Goal: Information Seeking & Learning: Learn about a topic

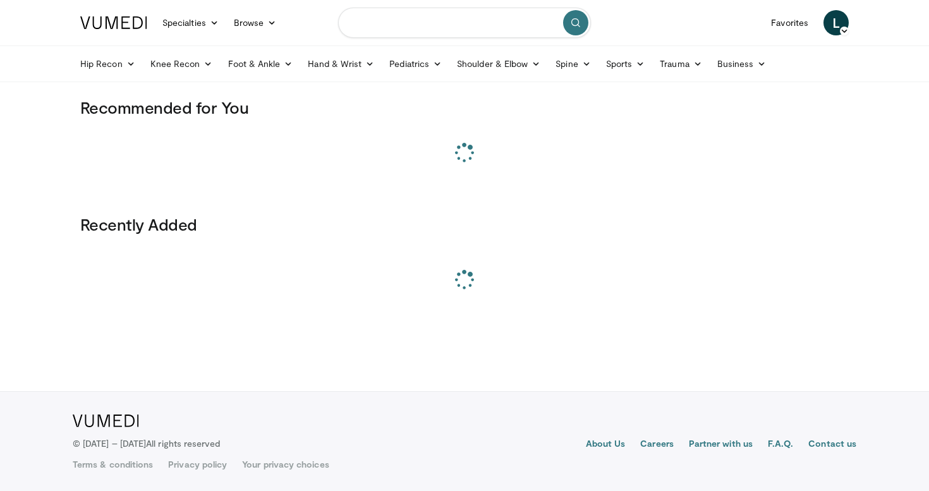
click at [432, 23] on input "Search topics, interventions" at bounding box center [464, 23] width 253 height 30
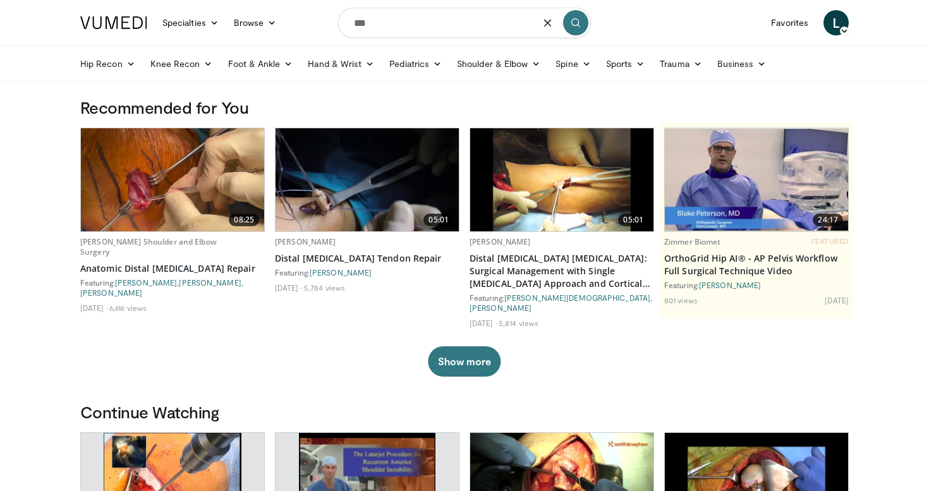
type input "****"
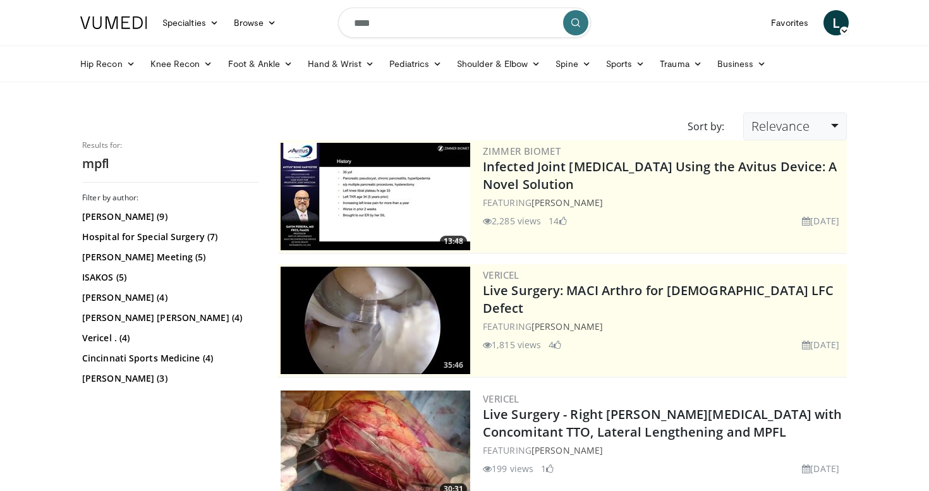
click at [780, 130] on span "Relevance" at bounding box center [780, 125] width 58 height 17
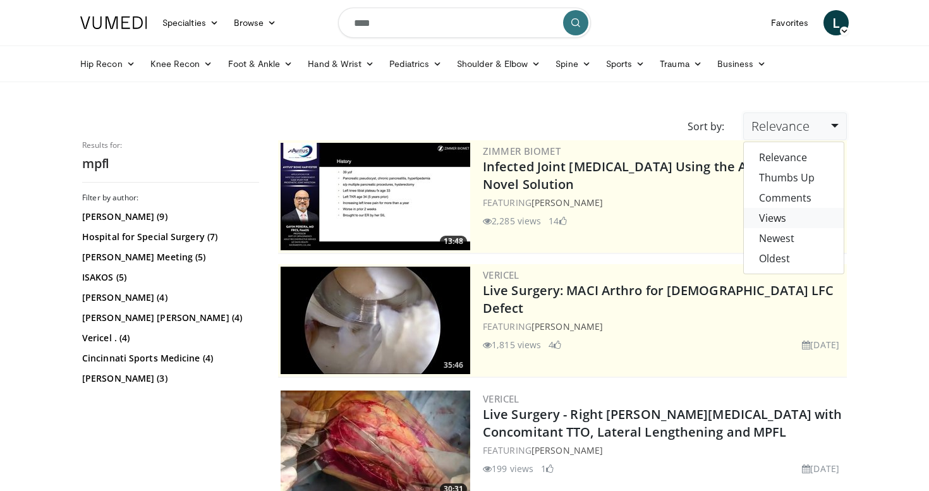
click at [786, 214] on link "Views" at bounding box center [794, 218] width 100 height 20
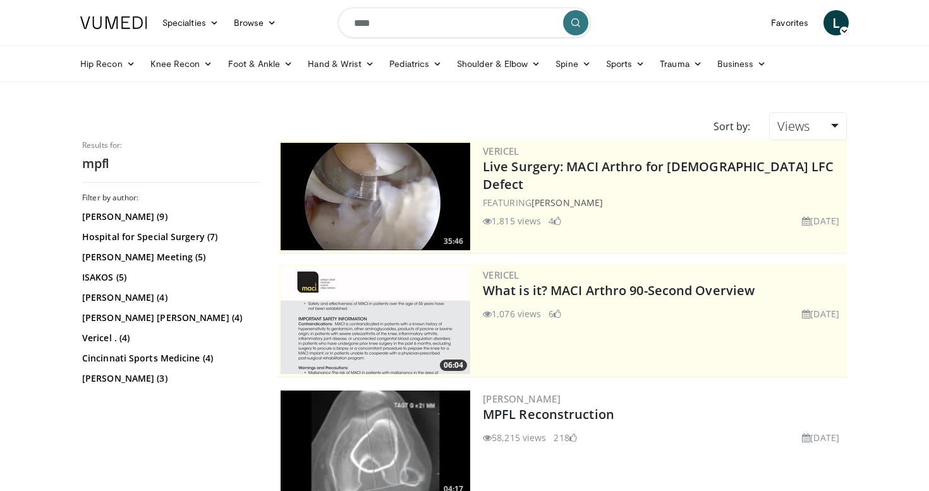
scroll to position [142, 0]
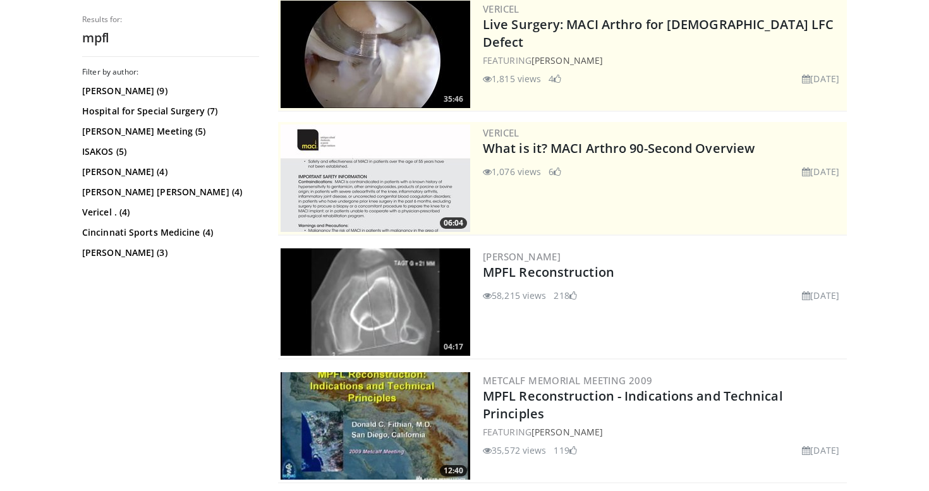
click at [406, 314] on img at bounding box center [375, 301] width 190 height 107
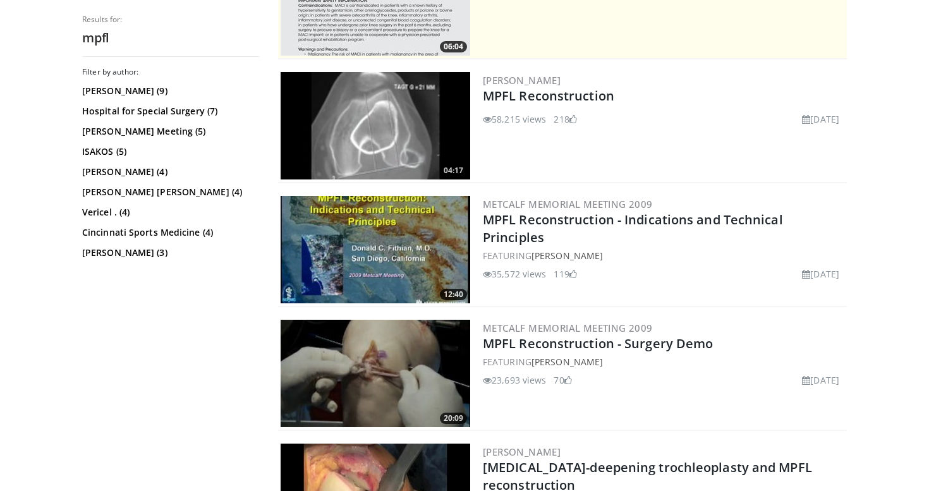
click at [376, 268] on img at bounding box center [375, 249] width 190 height 107
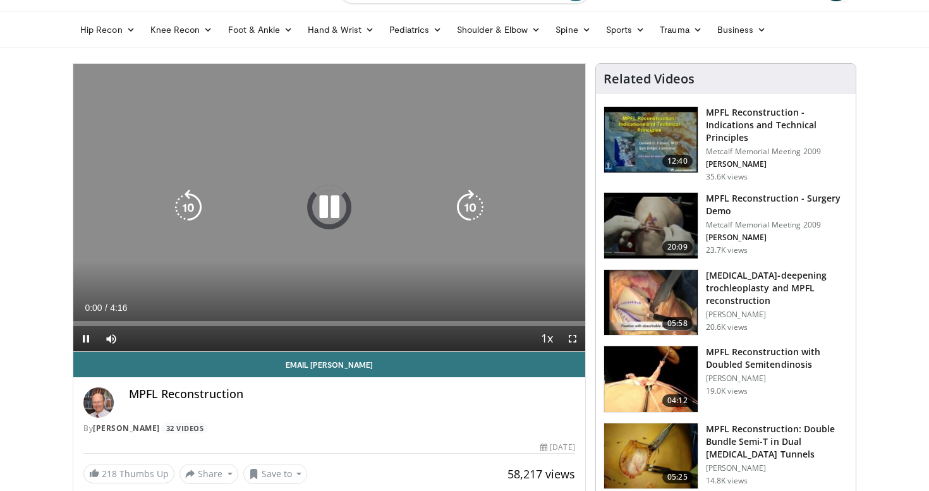
scroll to position [44, 0]
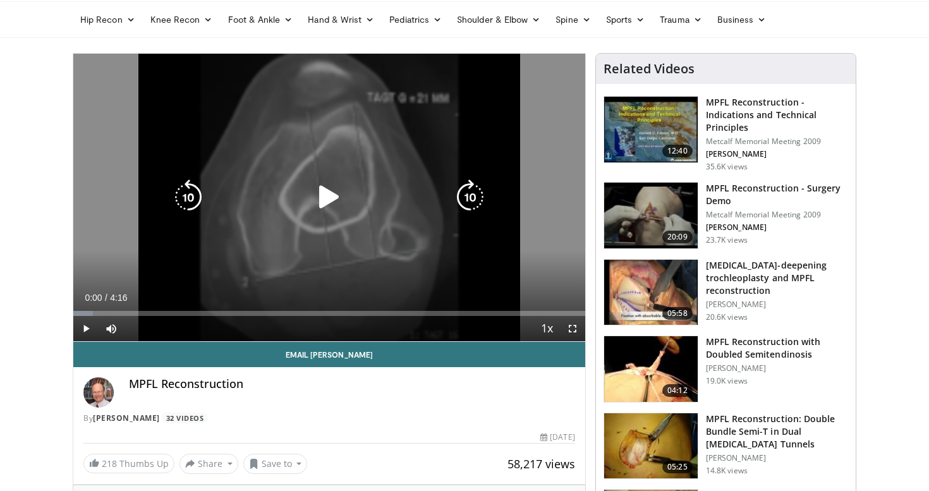
click at [330, 191] on icon "Video Player" at bounding box center [328, 196] width 35 height 35
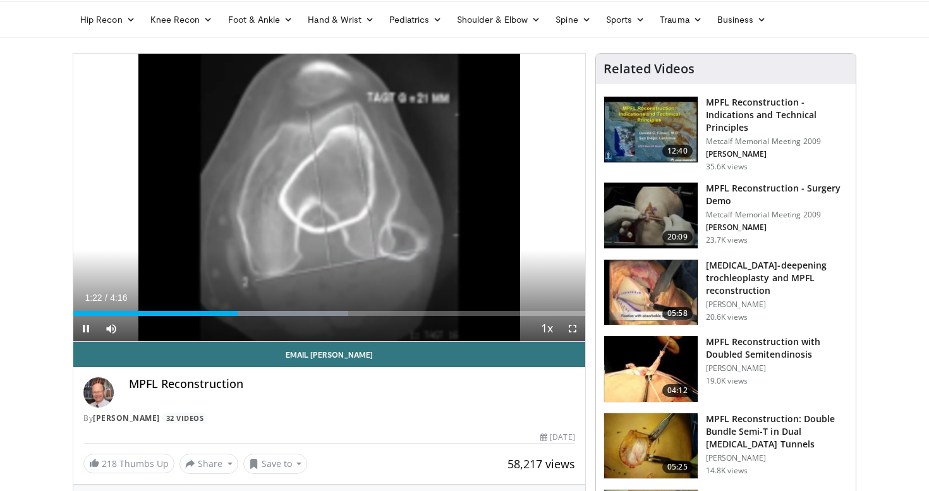
click at [88, 330] on span "Video Player" at bounding box center [85, 328] width 25 height 25
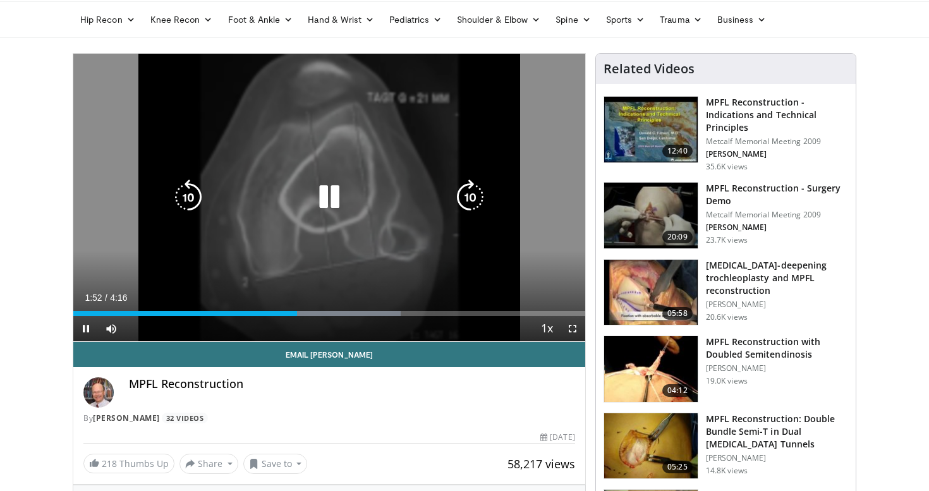
click at [87, 327] on span "Video Player" at bounding box center [85, 328] width 25 height 25
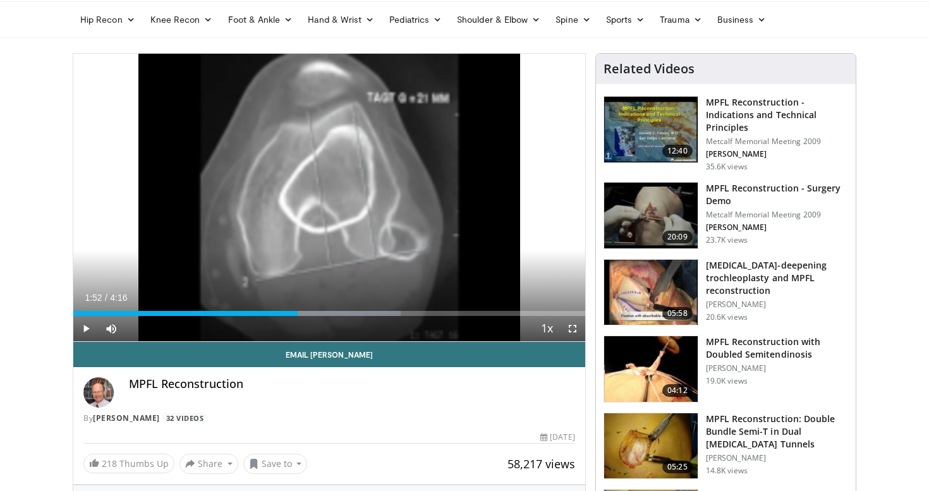
click at [87, 327] on span "Video Player" at bounding box center [85, 328] width 25 height 25
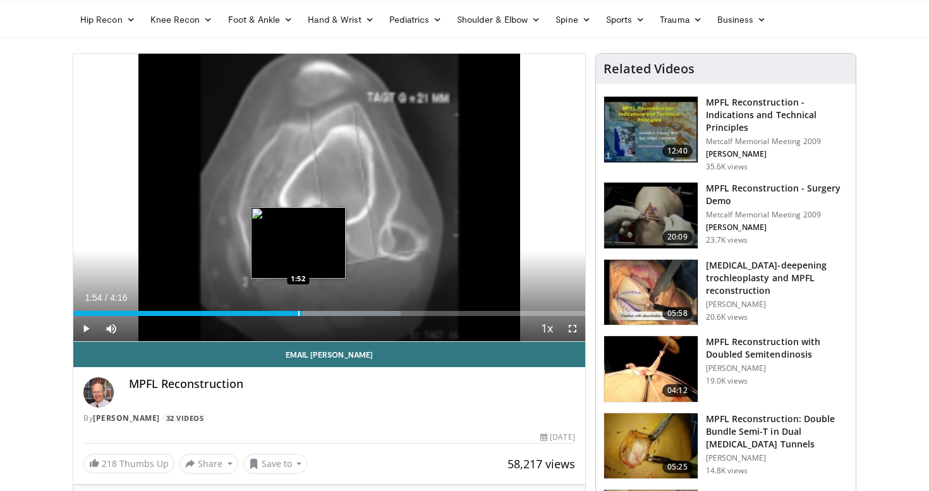
click at [298, 312] on div "1:54" at bounding box center [187, 313] width 229 height 5
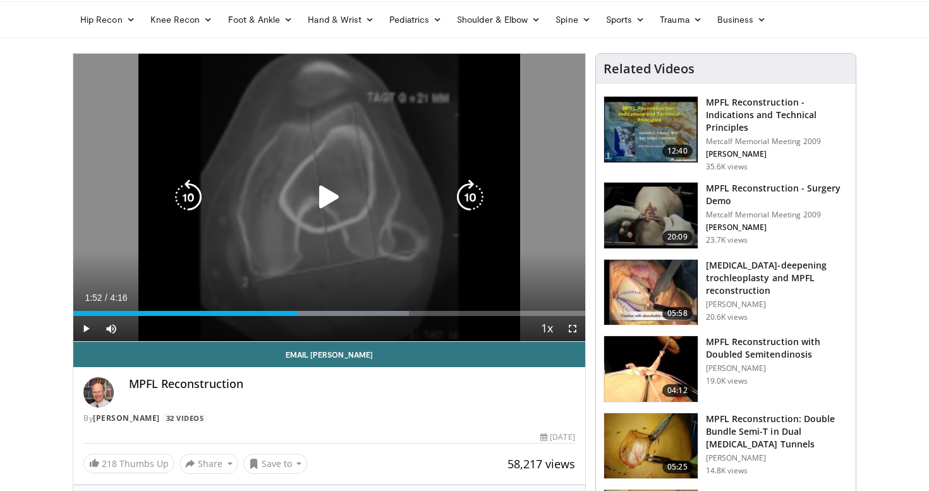
click at [332, 211] on icon "Video Player" at bounding box center [328, 196] width 35 height 35
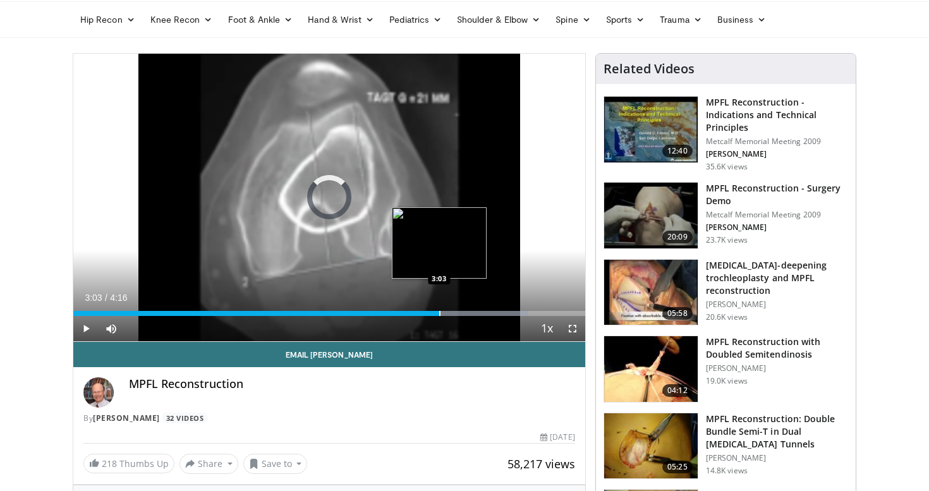
click at [439, 313] on div "Progress Bar" at bounding box center [439, 313] width 1 height 5
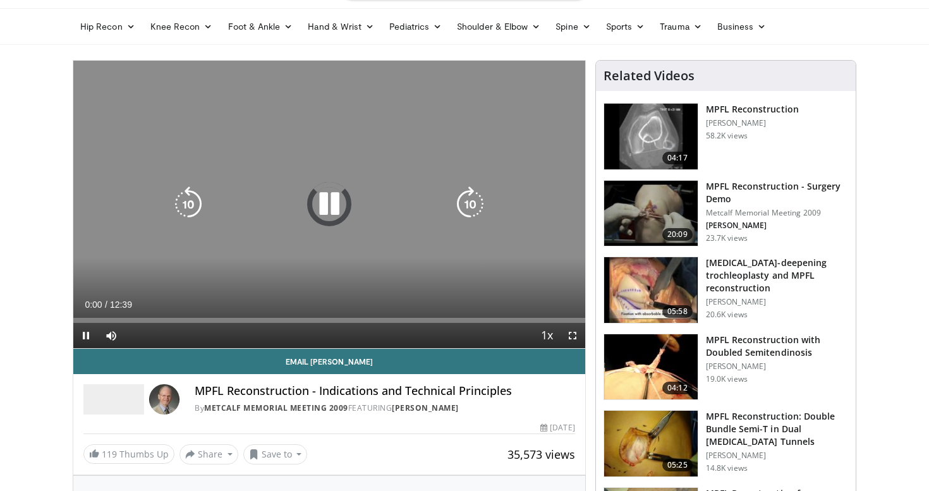
scroll to position [46, 0]
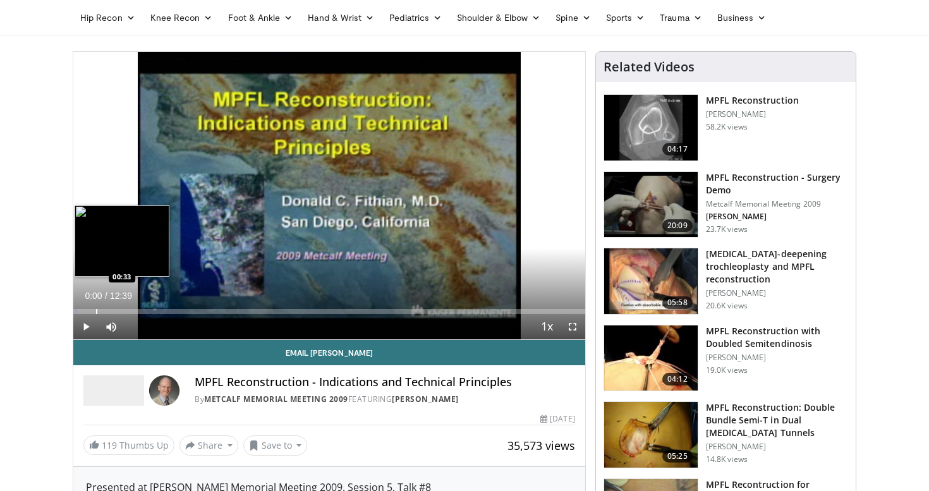
click at [96, 311] on div "Progress Bar" at bounding box center [96, 311] width 1 height 5
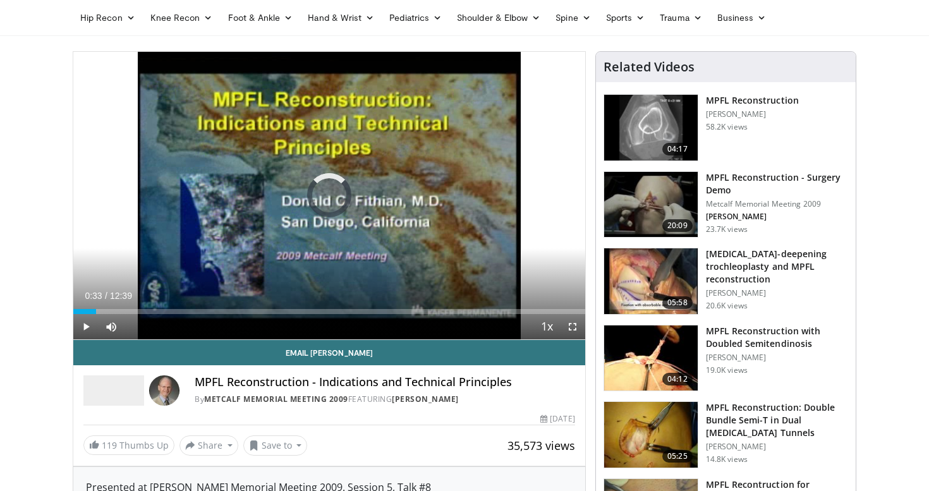
click at [87, 329] on span "Video Player" at bounding box center [85, 326] width 25 height 25
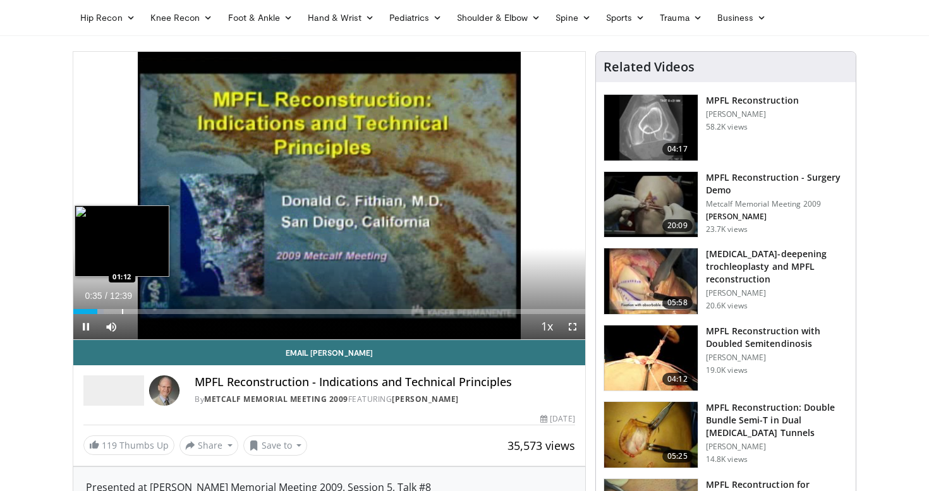
click at [122, 309] on div "Progress Bar" at bounding box center [122, 311] width 1 height 5
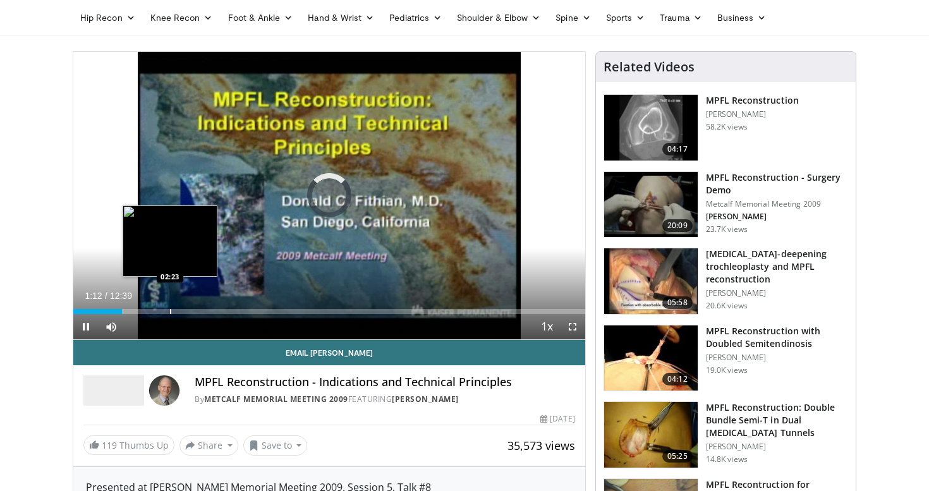
click at [170, 312] on div "Progress Bar" at bounding box center [170, 311] width 1 height 5
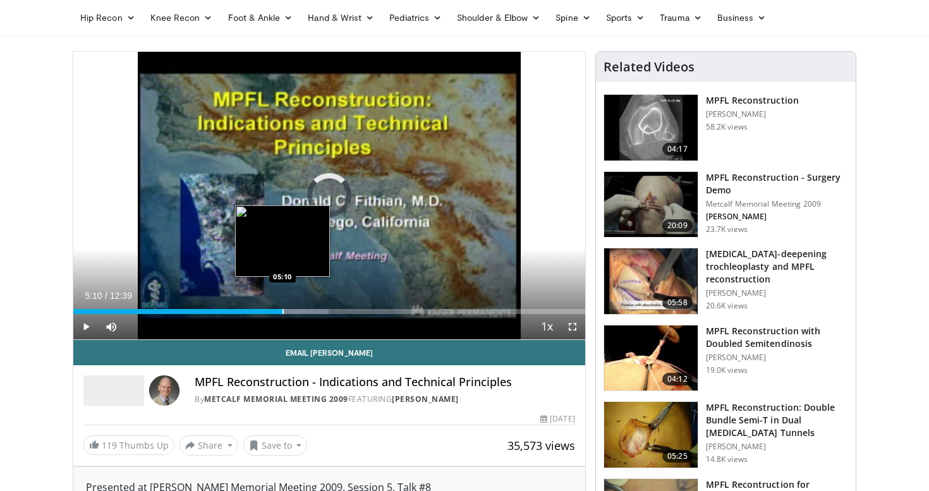
click at [282, 310] on div "Progress Bar" at bounding box center [282, 311] width 1 height 5
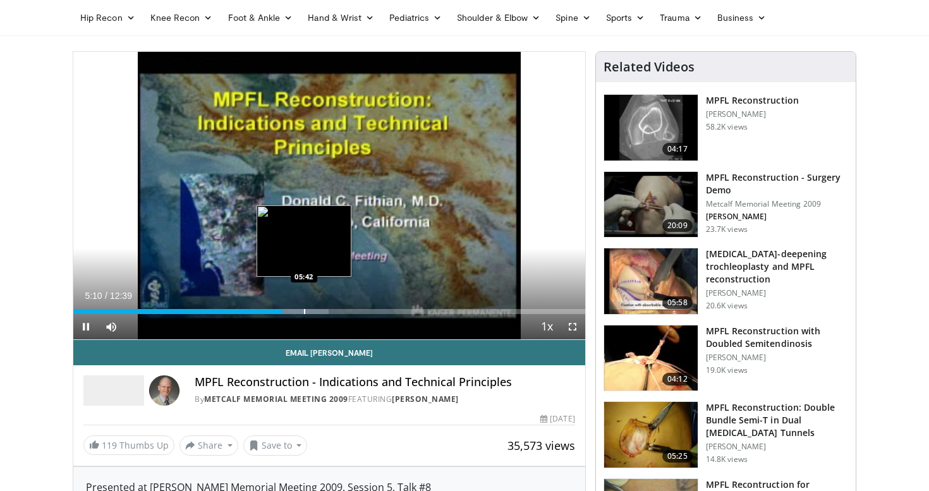
click at [304, 311] on div "Progress Bar" at bounding box center [304, 311] width 1 height 5
click at [317, 311] on div "Progress Bar" at bounding box center [317, 311] width 1 height 5
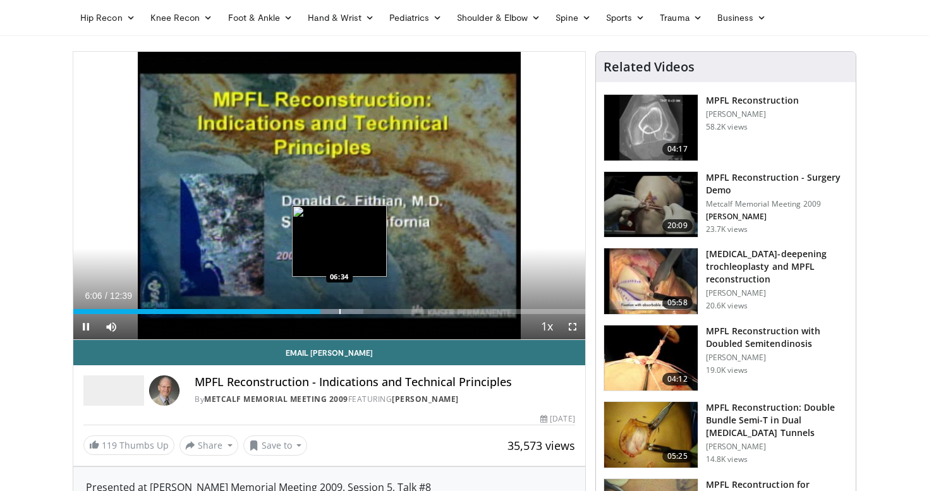
click at [339, 309] on div "Progress Bar" at bounding box center [339, 311] width 1 height 5
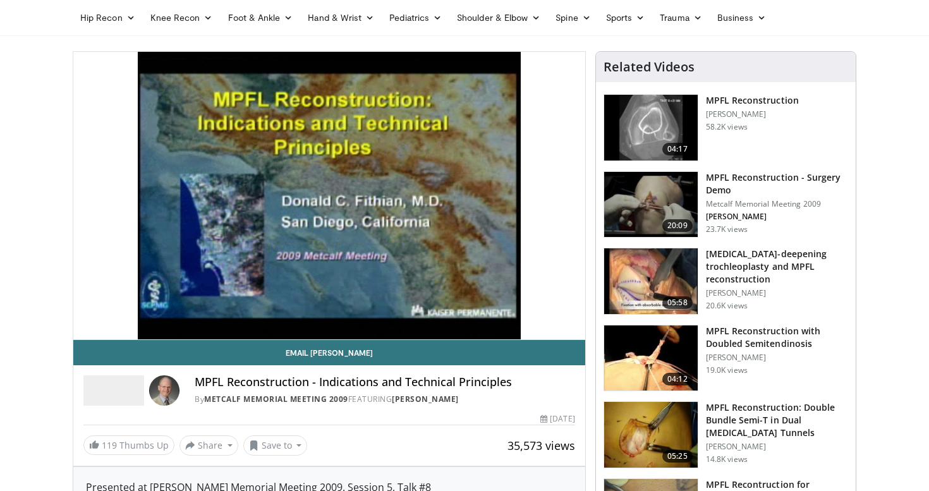
click at [354, 309] on div "10 seconds Tap to unmute" at bounding box center [329, 195] width 512 height 287
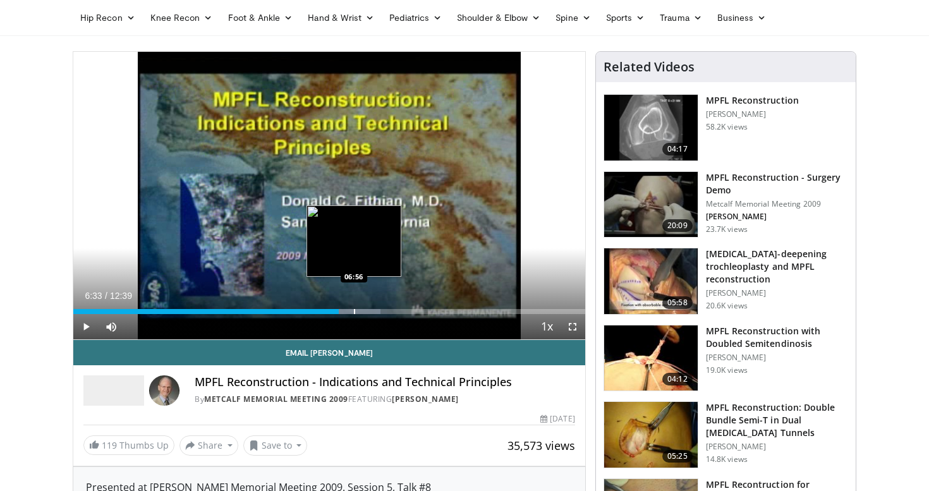
click at [353, 311] on div "Progress Bar" at bounding box center [349, 311] width 63 height 5
click at [367, 311] on div "Progress Bar" at bounding box center [367, 311] width 1 height 5
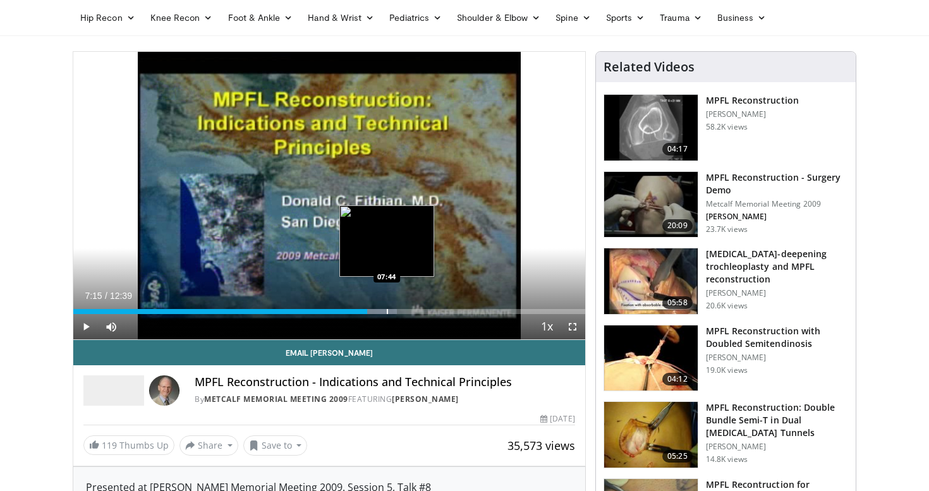
click at [387, 310] on div "Progress Bar" at bounding box center [387, 311] width 1 height 5
click at [378, 311] on div "Progress Bar" at bounding box center [378, 311] width 1 height 5
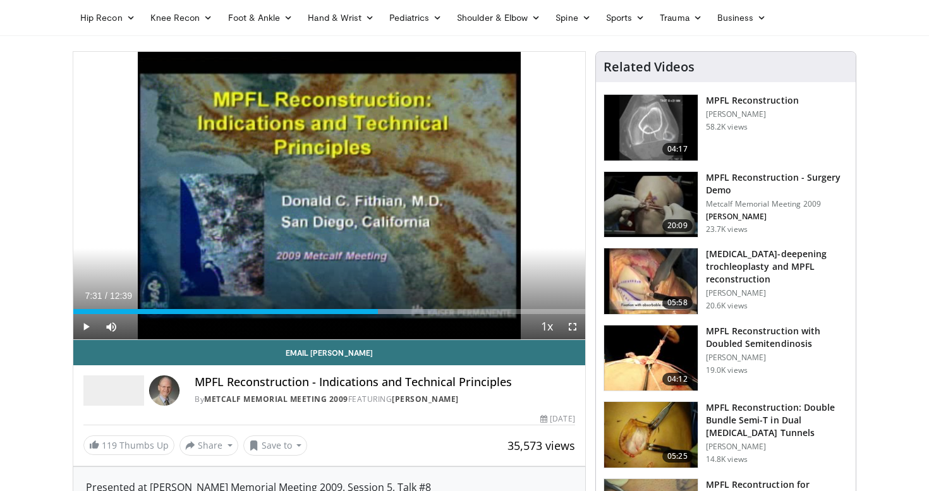
click at [86, 325] on span "Video Player" at bounding box center [85, 326] width 25 height 25
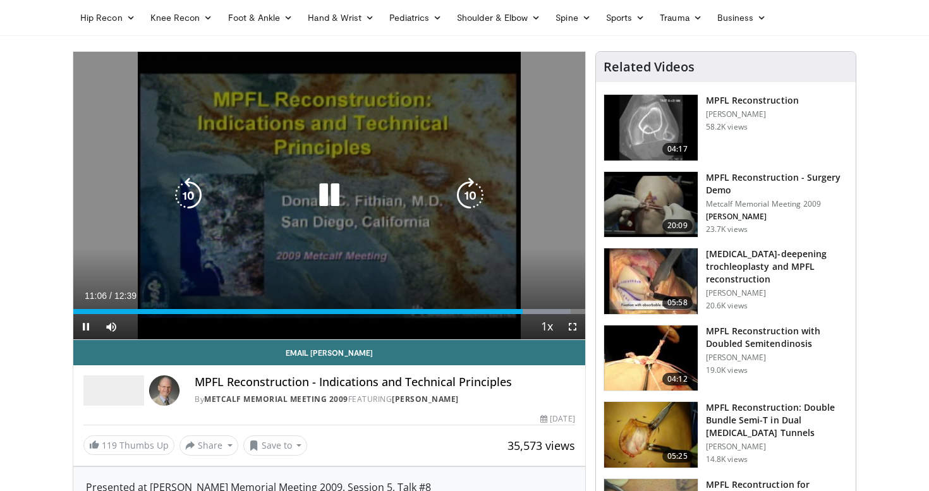
click at [331, 196] on icon "Video Player" at bounding box center [328, 195] width 35 height 35
click at [322, 200] on icon "Video Player" at bounding box center [328, 195] width 35 height 35
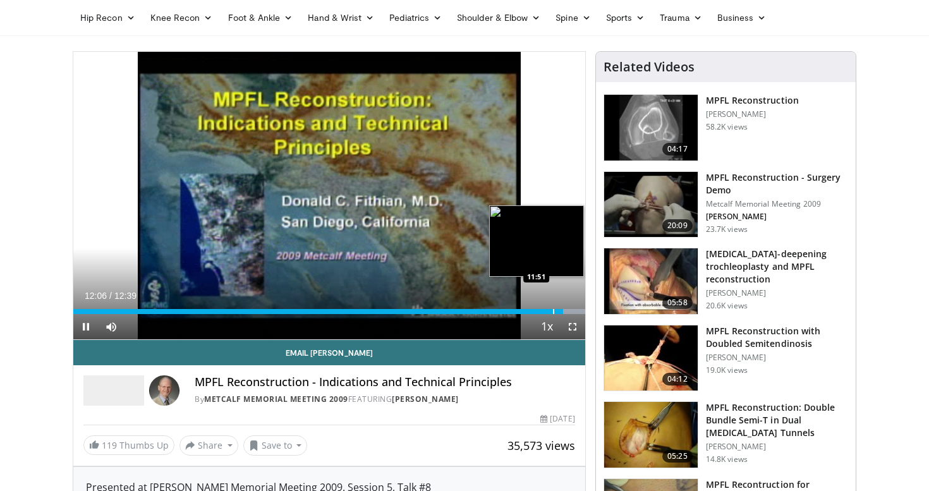
click at [553, 311] on div "Progress Bar" at bounding box center [553, 311] width 1 height 5
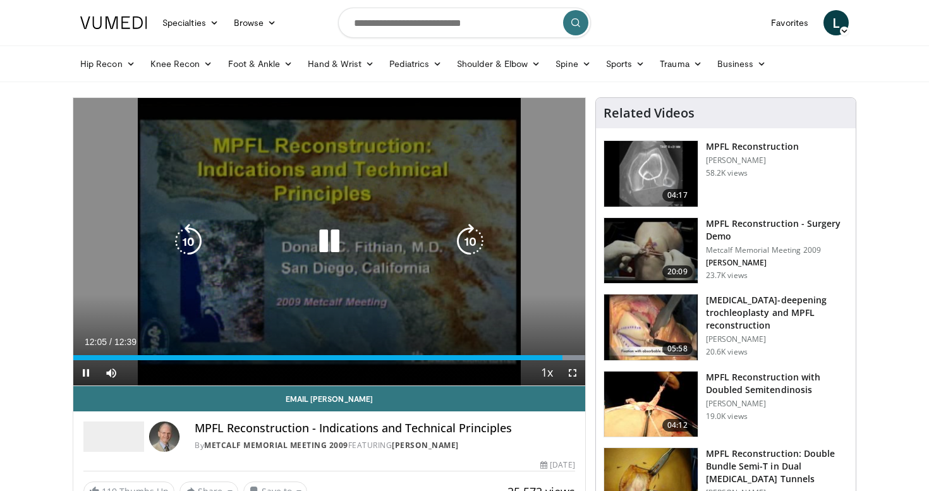
scroll to position [0, 0]
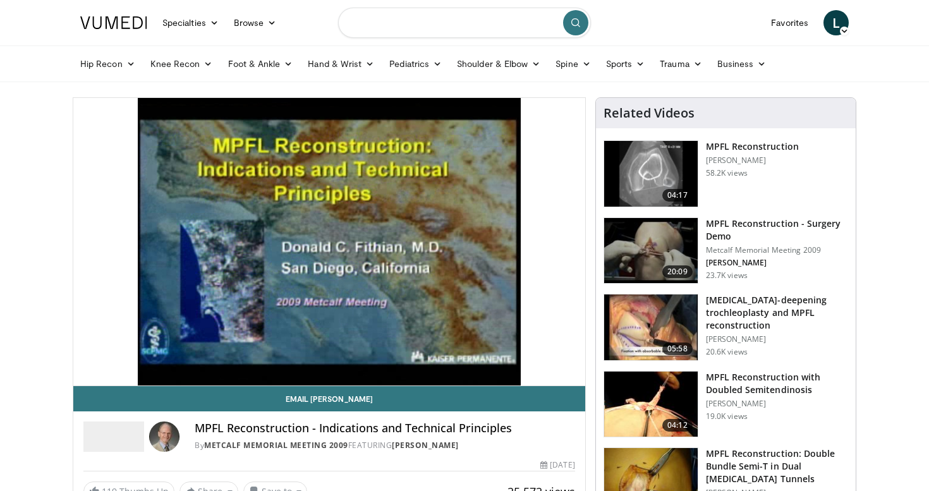
click at [470, 15] on input "Search topics, interventions" at bounding box center [464, 23] width 253 height 30
type input "**********"
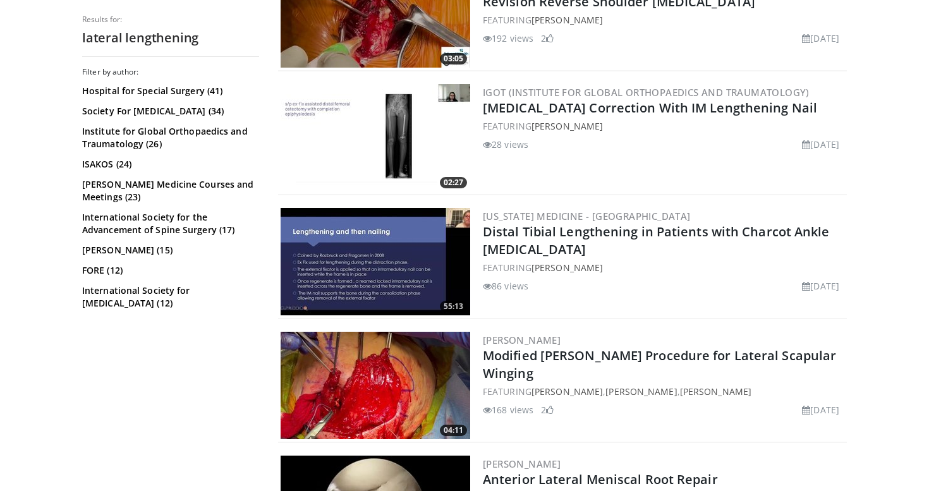
scroll to position [1314, 0]
